Goal: Communication & Community: Ask a question

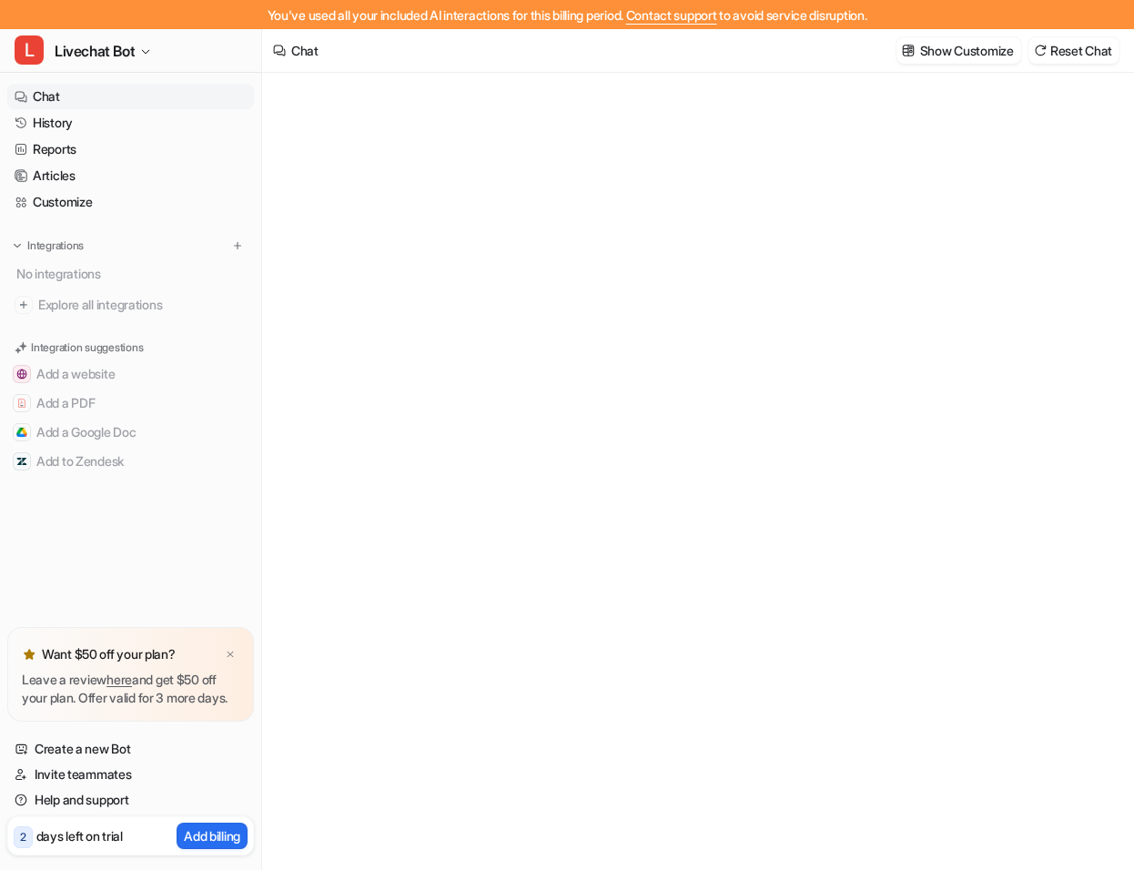
type textarea "**********"
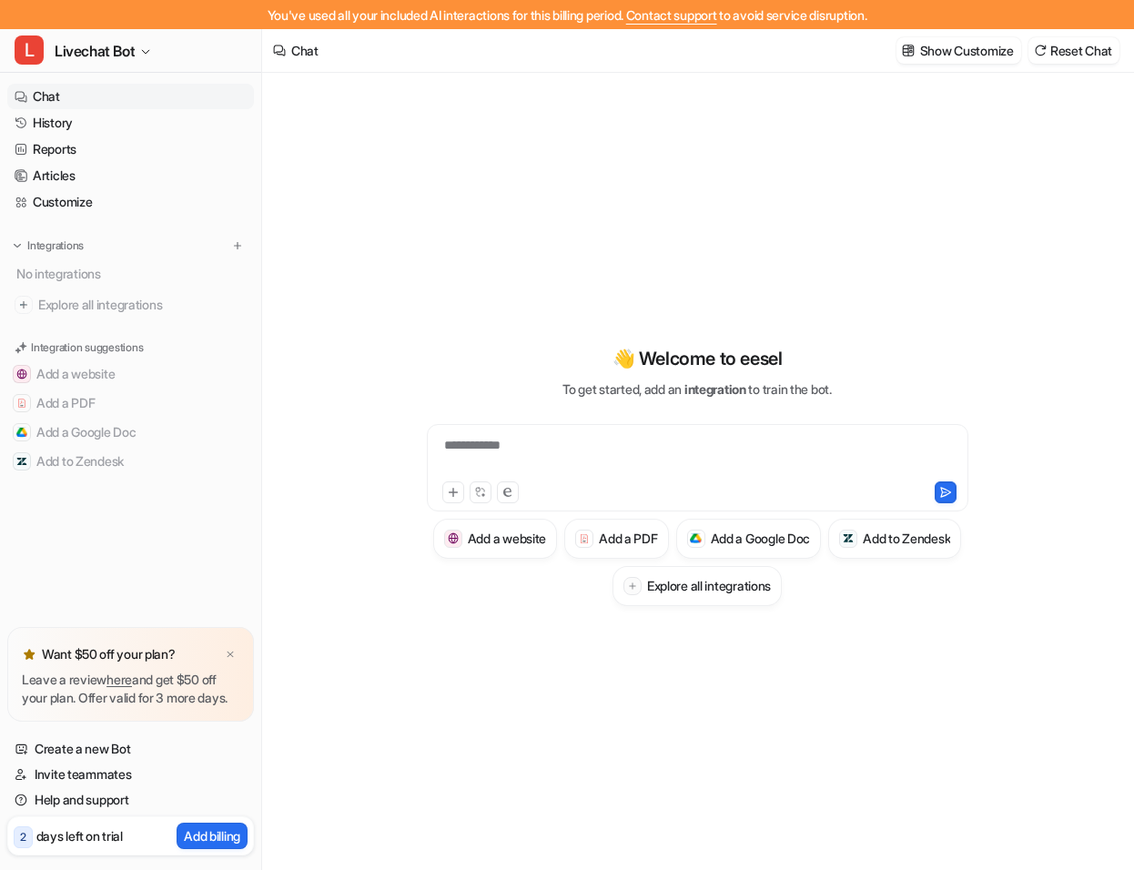
click at [127, 672] on link "here" at bounding box center [119, 679] width 25 height 15
